Goal: Find specific page/section: Find specific page/section

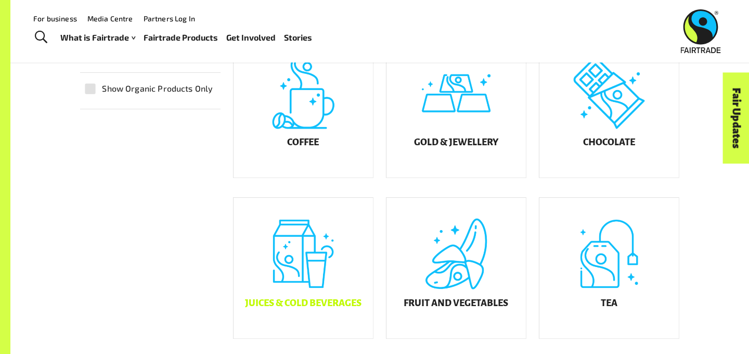
scroll to position [283, 0]
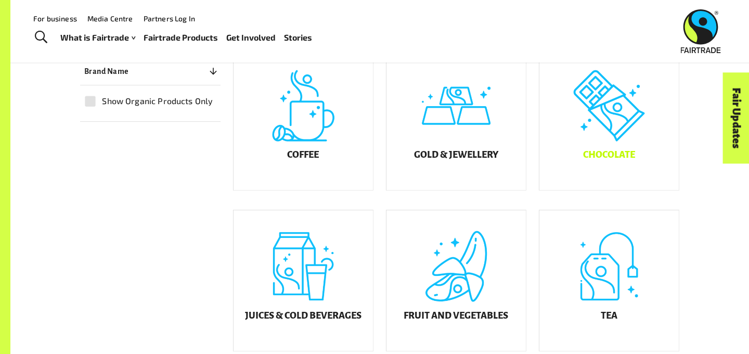
click at [594, 151] on div "Chocolate" at bounding box center [609, 119] width 139 height 141
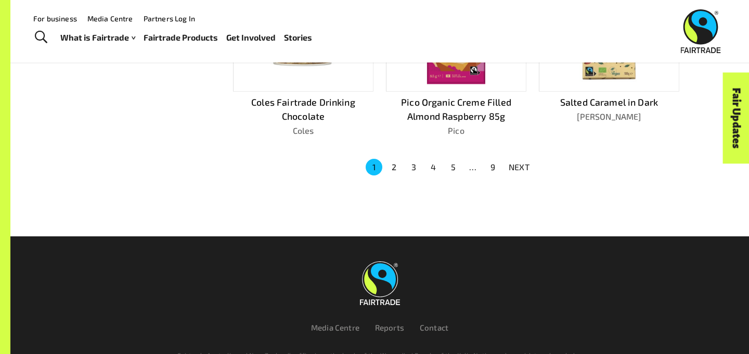
scroll to position [695, 0]
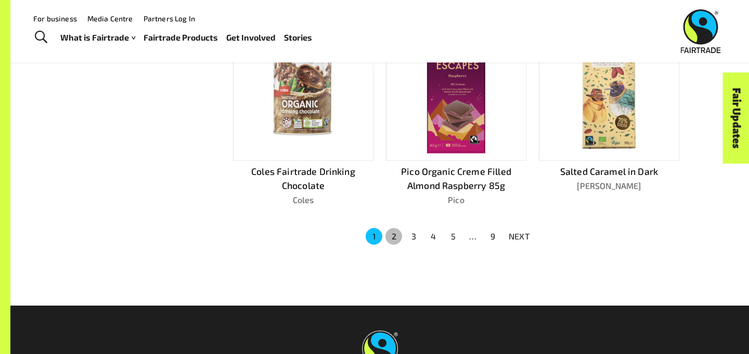
click at [395, 228] on button "2" at bounding box center [394, 236] width 17 height 17
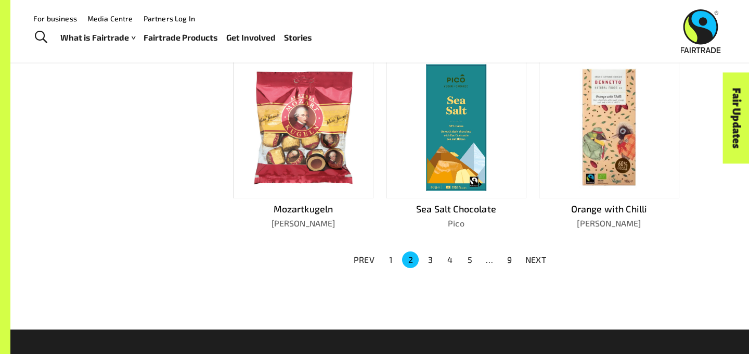
scroll to position [682, 0]
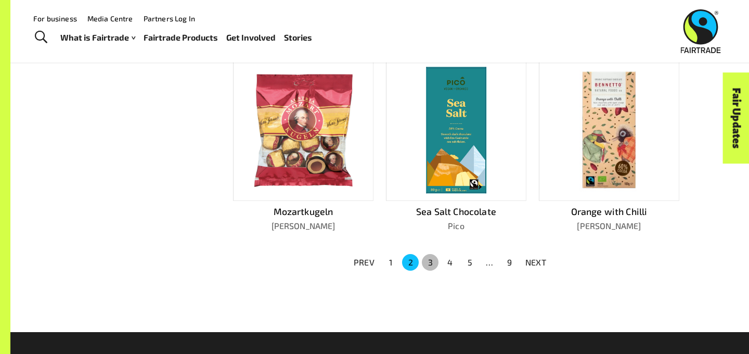
click at [428, 259] on button "3" at bounding box center [430, 262] width 17 height 17
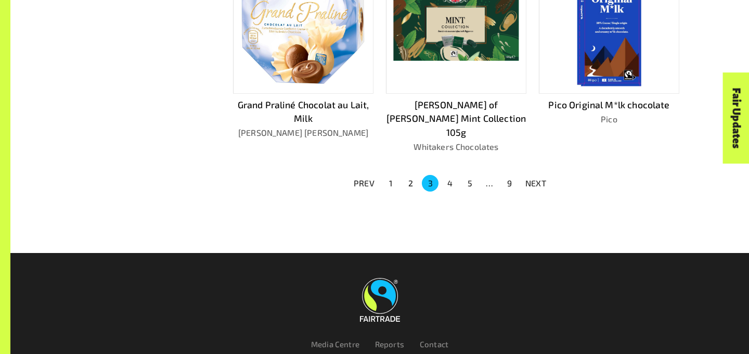
scroll to position [793, 0]
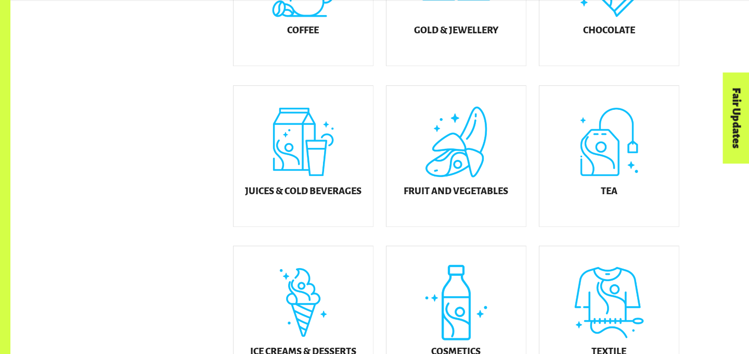
scroll to position [409, 0]
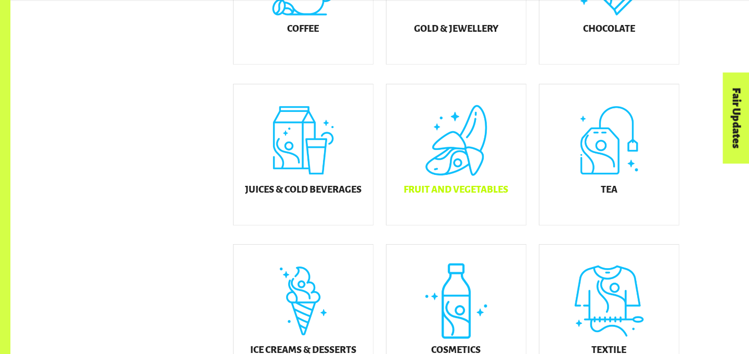
click at [487, 175] on div "Fruit and Vegetables" at bounding box center [456, 154] width 139 height 141
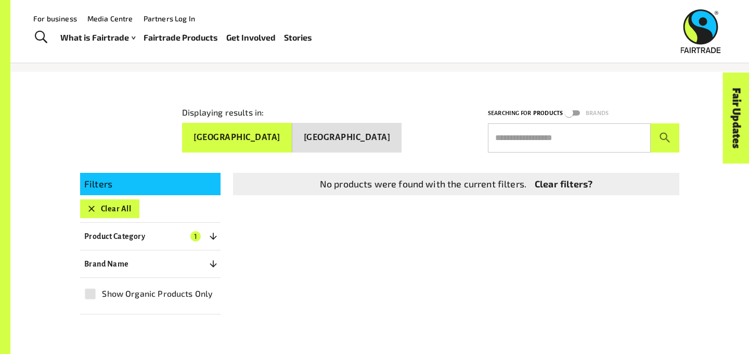
scroll to position [102, 0]
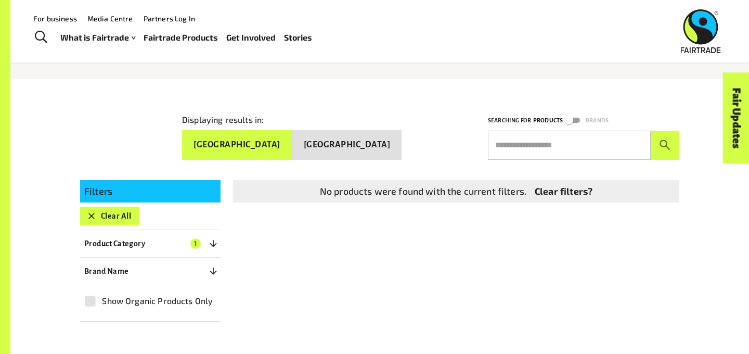
click at [570, 192] on link "Clear filters?" at bounding box center [564, 191] width 58 height 14
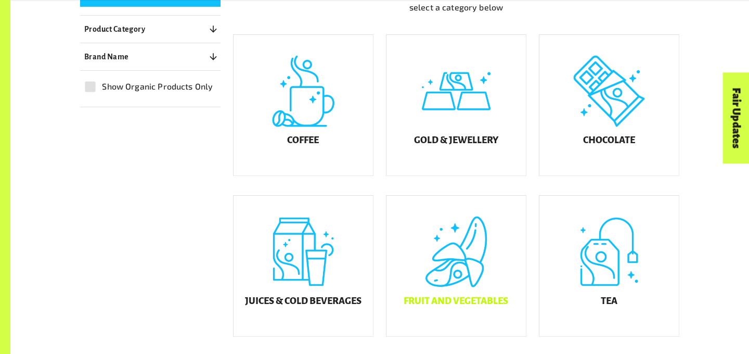
click at [448, 255] on div "Fruit and Vegetables" at bounding box center [456, 266] width 139 height 141
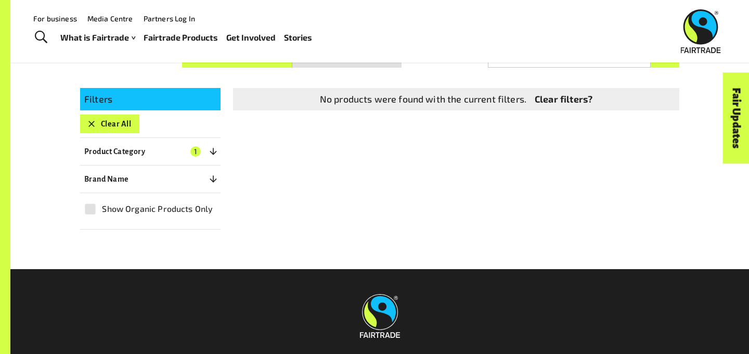
scroll to position [181, 0]
